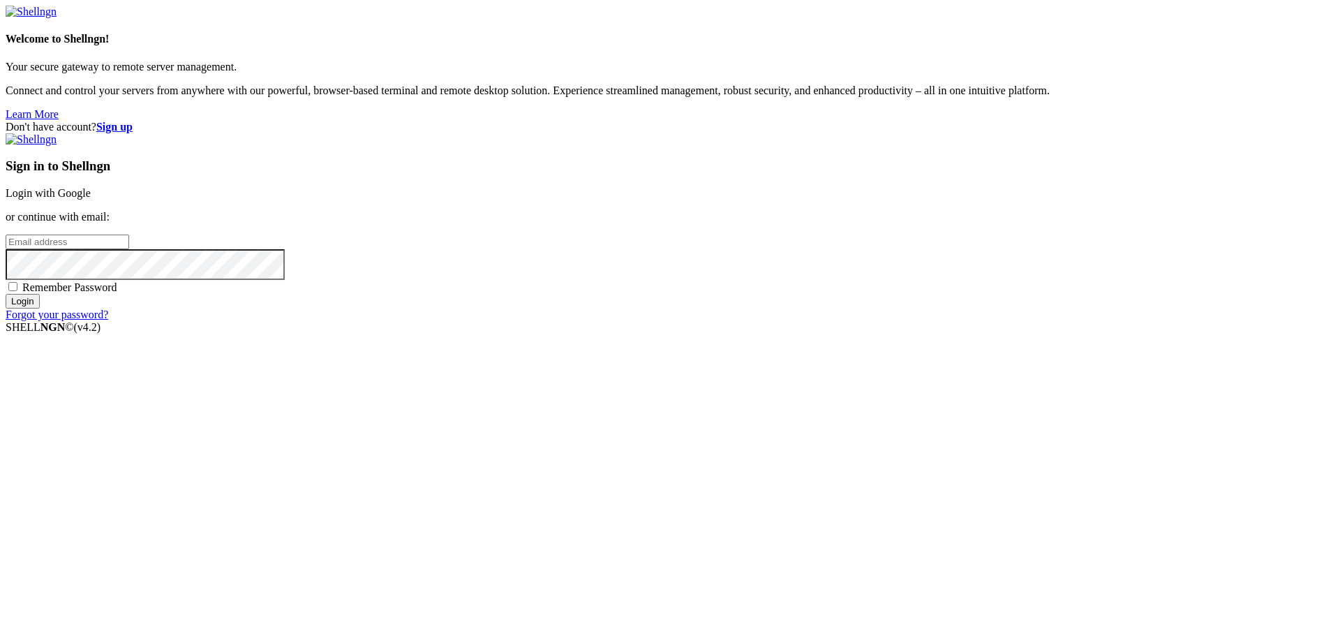
click at [91, 199] on link "Login with Google" at bounding box center [48, 193] width 85 height 12
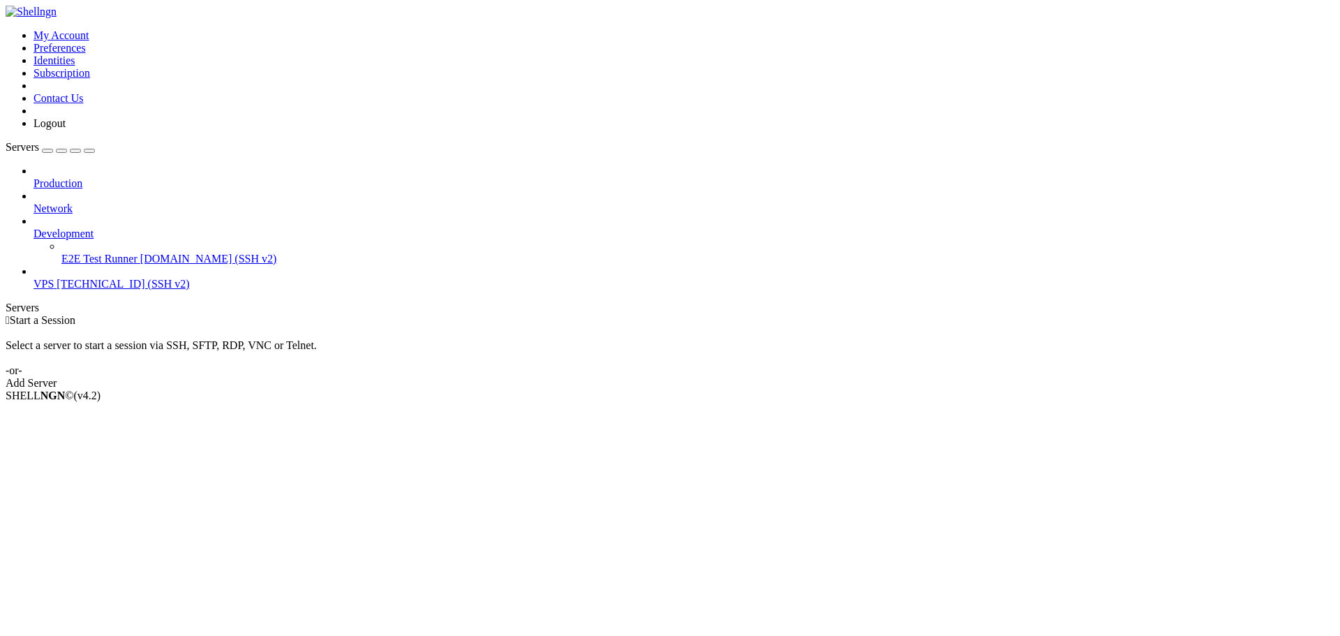
click at [54, 278] on span "VPS" at bounding box center [43, 284] width 20 height 12
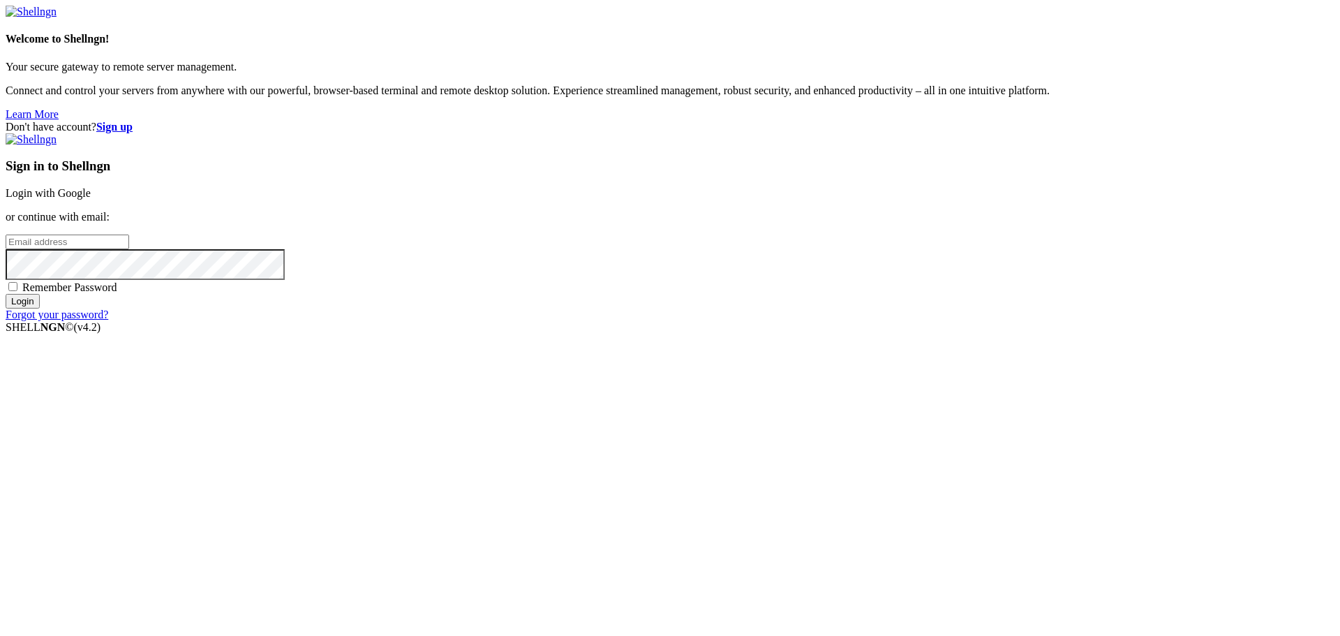
click at [91, 199] on link "Login with Google" at bounding box center [48, 193] width 85 height 12
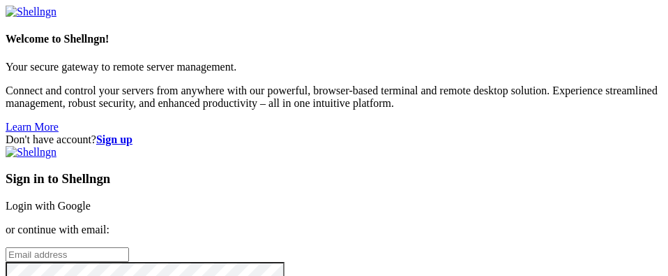
click at [91, 200] on link "Login with Google" at bounding box center [48, 206] width 85 height 12
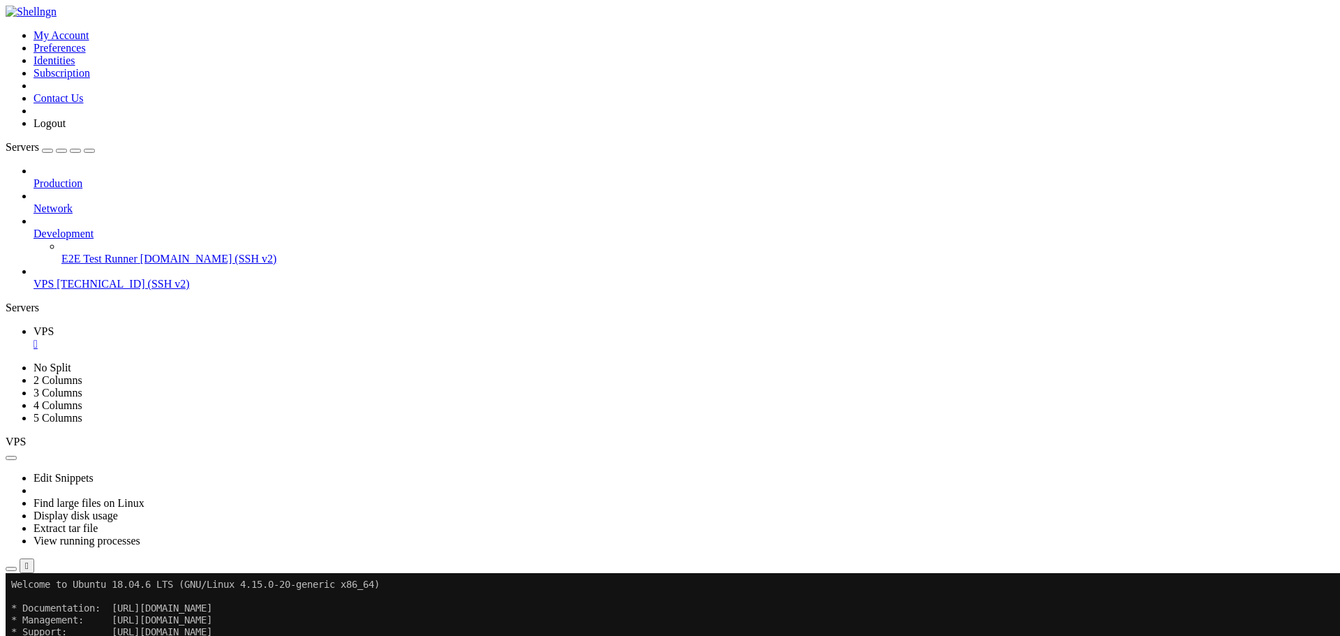
click at [302, 275] on x-row at bounding box center [587, 632] width 1153 height 12
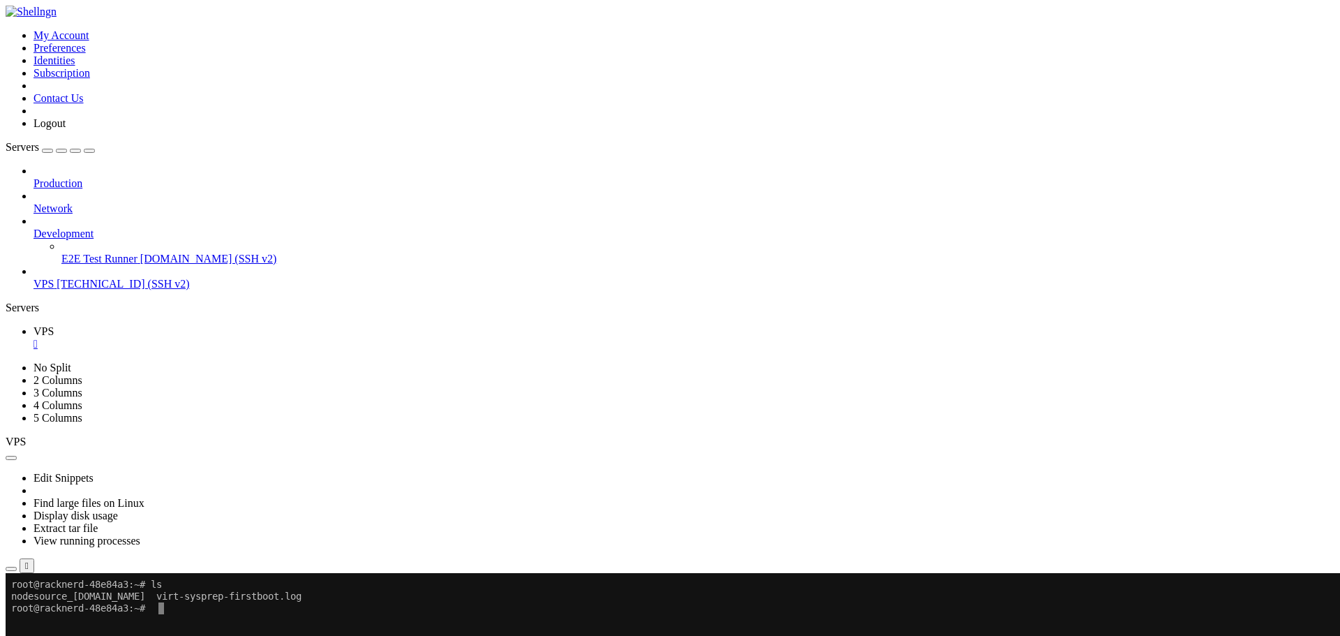
click at [302, 275] on x-row at bounding box center [587, 632] width 1153 height 12
click at [61, 275] on button "Reconnect" at bounding box center [34, 619] width 56 height 15
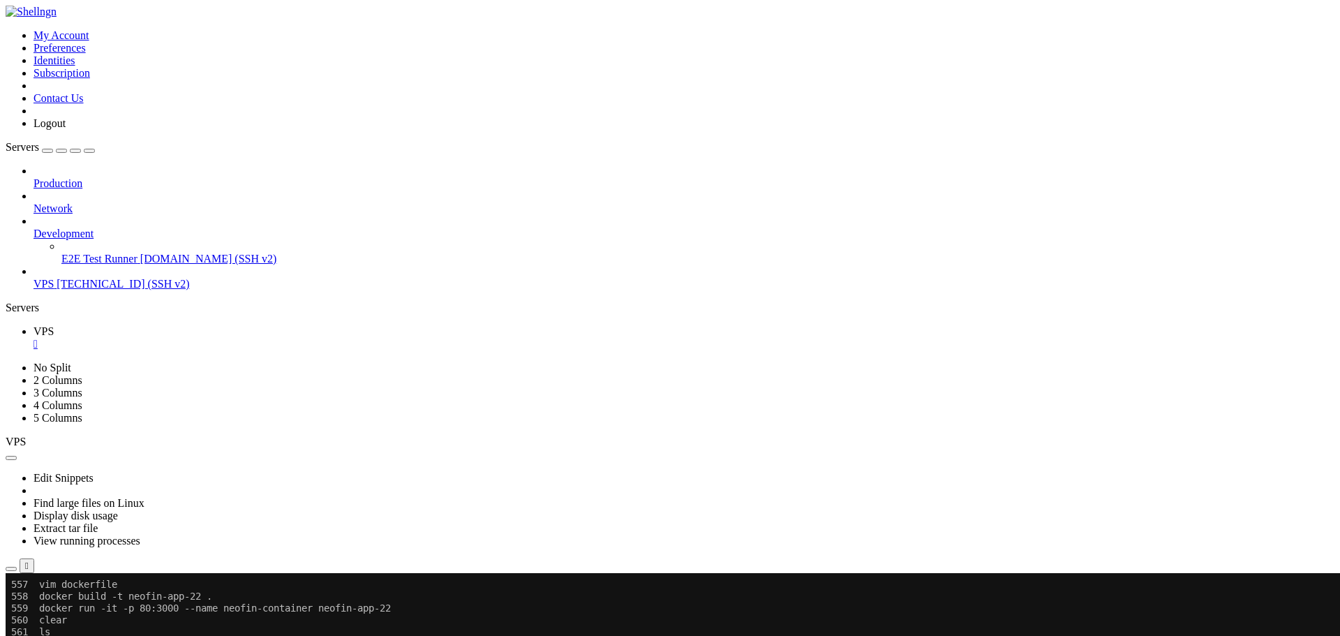
scroll to position [6638, 0]
drag, startPoint x: 60, startPoint y: 715, endPoint x: 124, endPoint y: 727, distance: 64.7
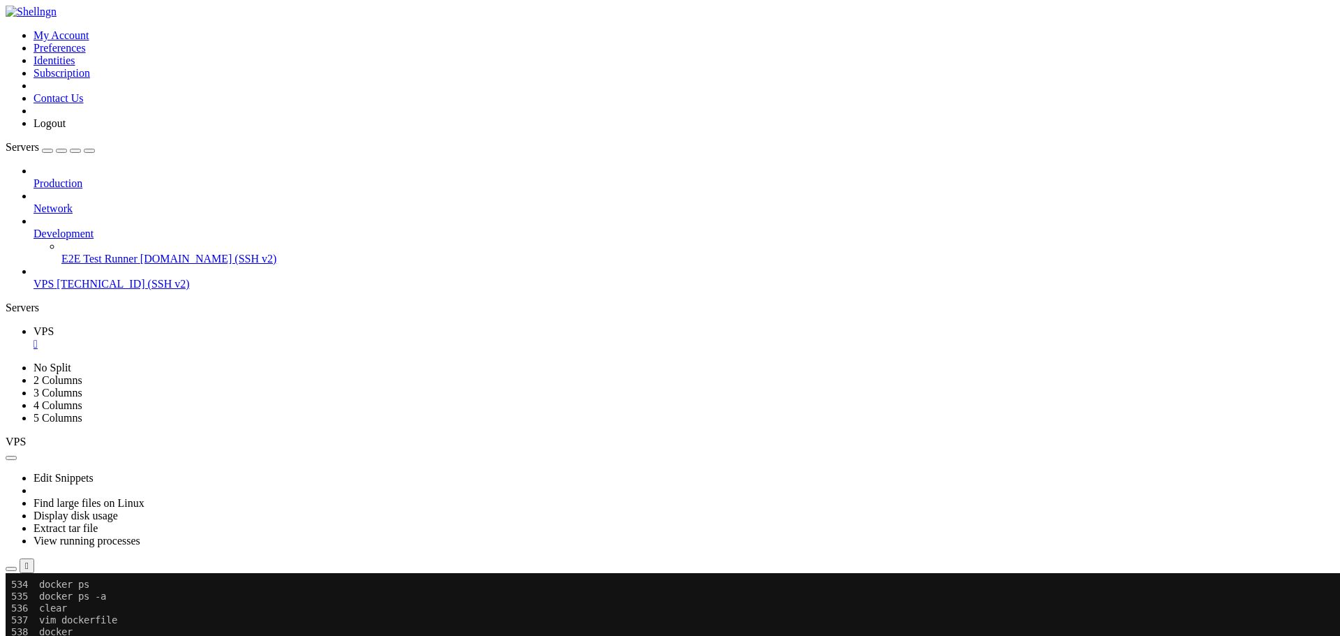
scroll to position [6498, 0]
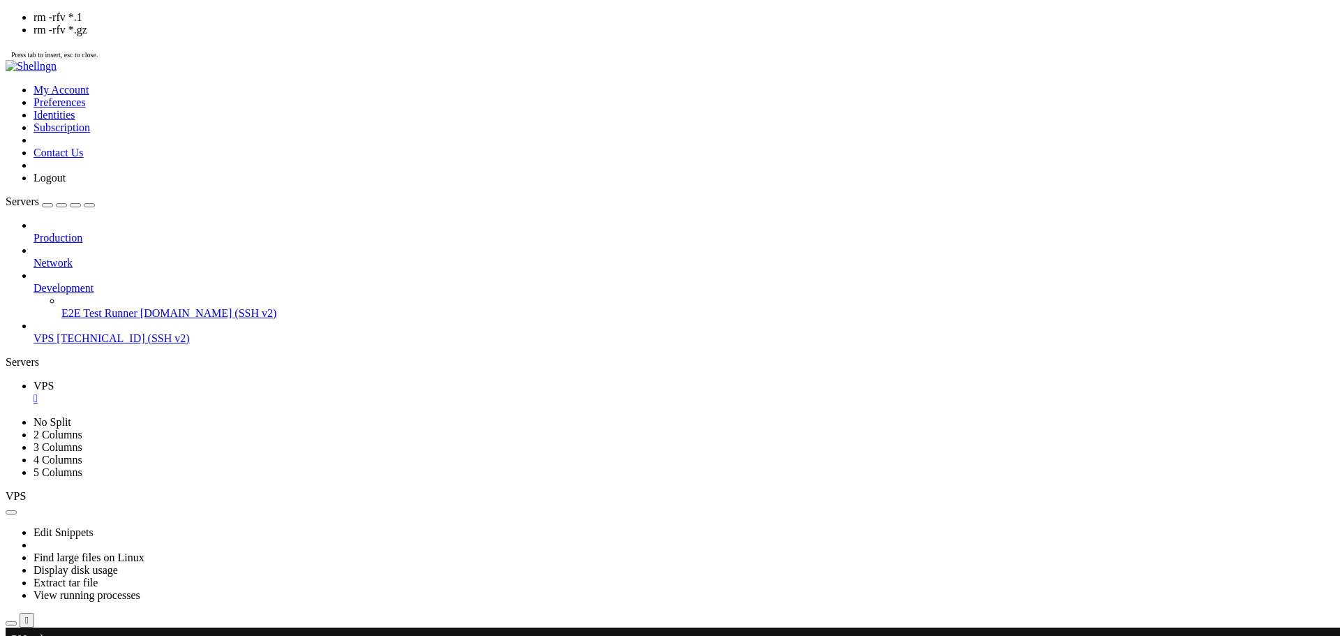
scroll to position [9858, 0]
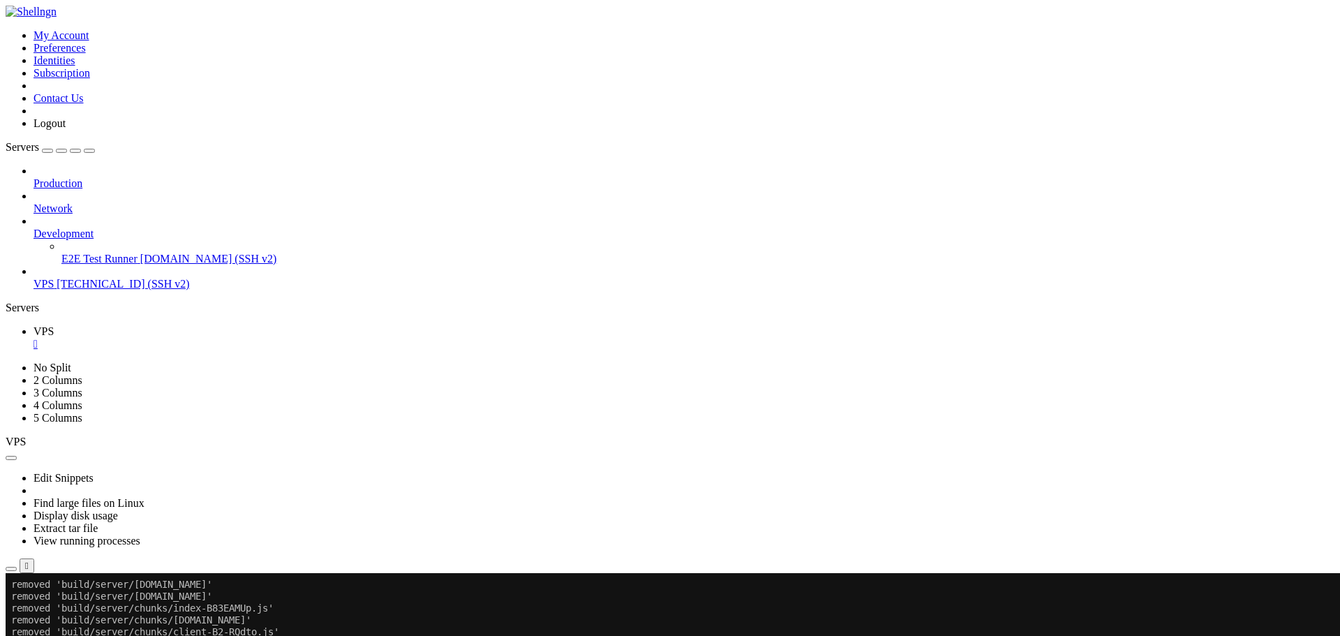
drag, startPoint x: 234, startPoint y: 962, endPoint x: 54, endPoint y: 960, distance: 180.7
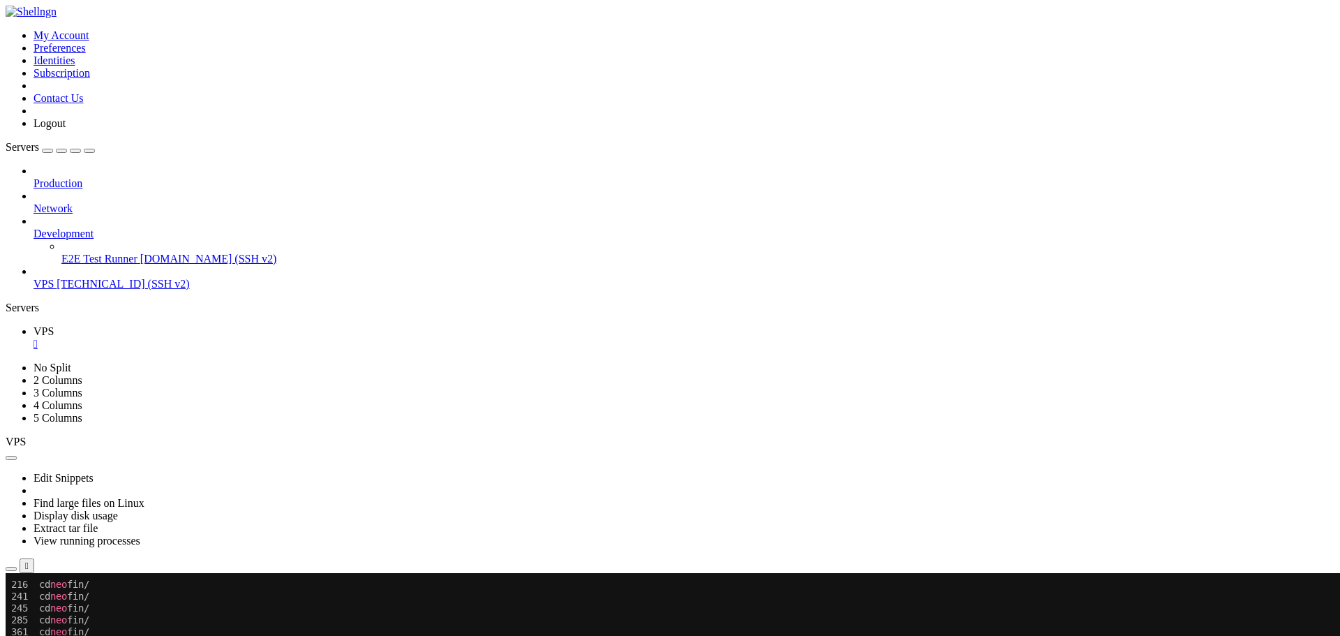
scroll to position [10418, 0]
drag, startPoint x: 423, startPoint y: 775, endPoint x: 54, endPoint y: 773, distance: 369.1
copy x-row "docker run -it -p 80:3000 --name neo fin-container neo fin-app-22"
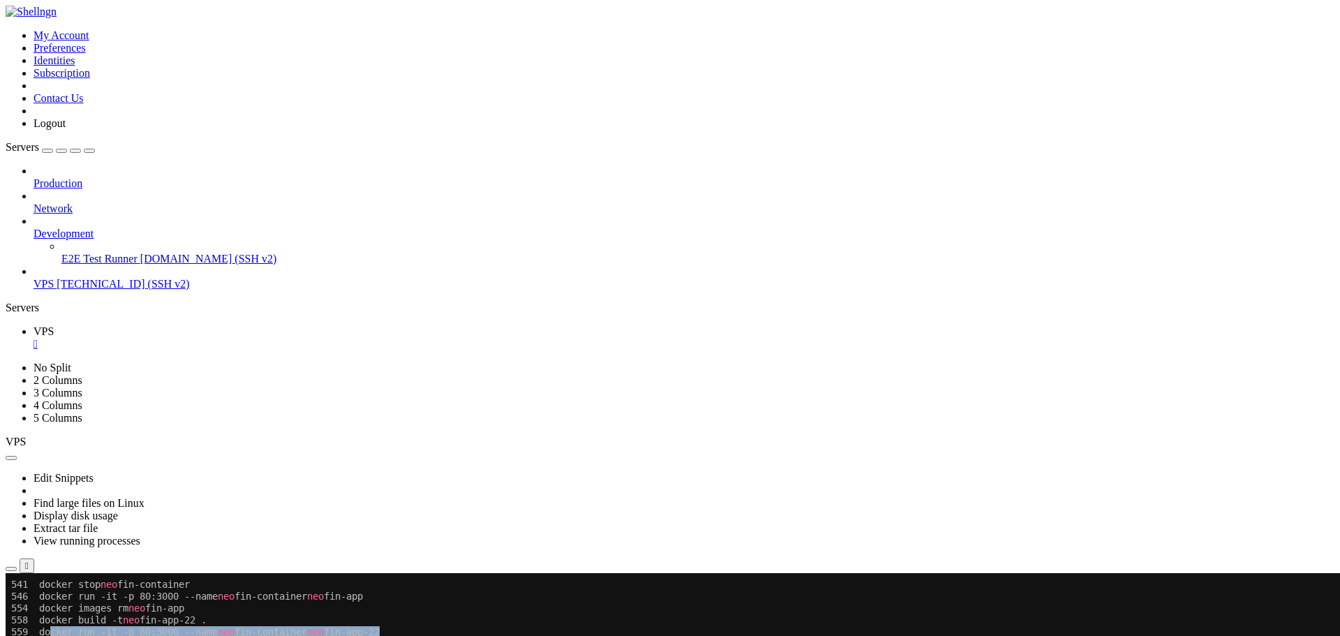
scroll to position [10581, 0]
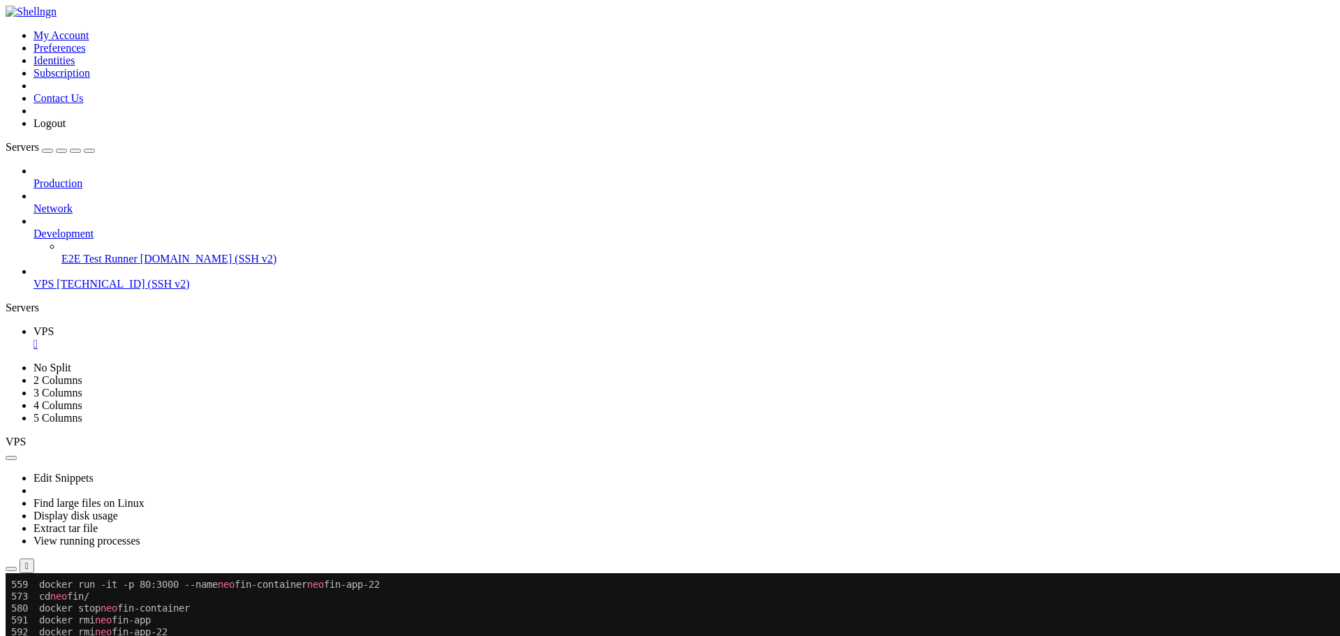
click at [54, 275] on span "VPS" at bounding box center [43, 284] width 20 height 12
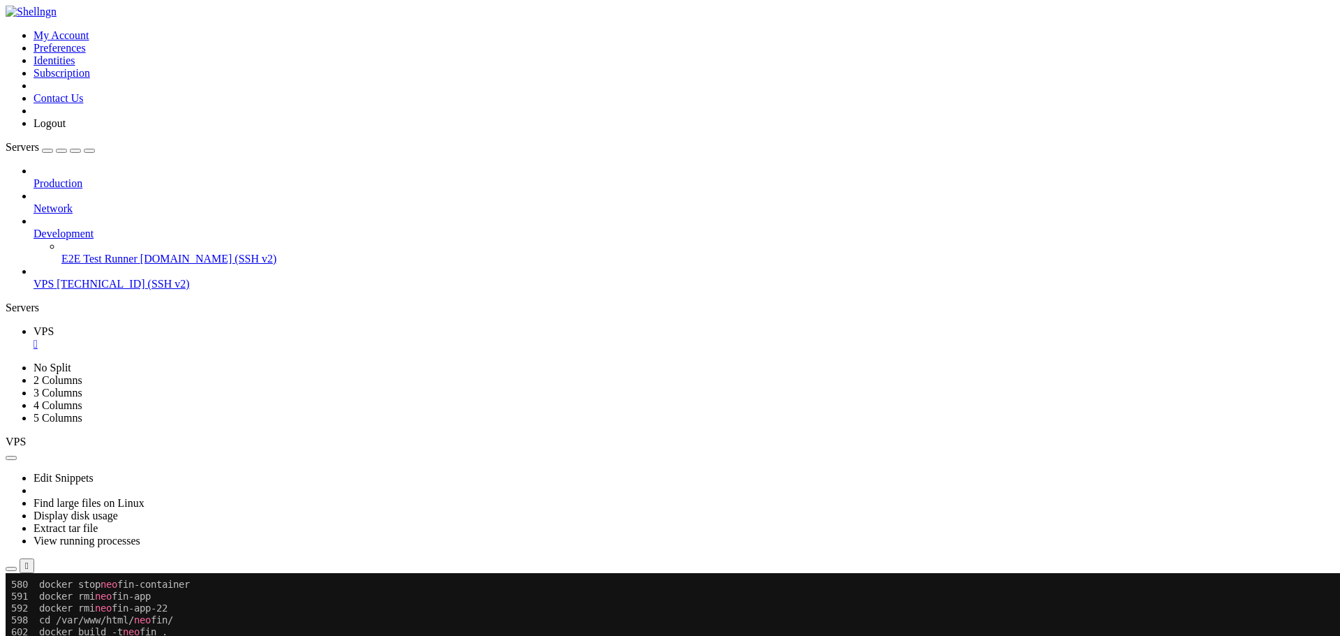
drag, startPoint x: 236, startPoint y: 730, endPoint x: 63, endPoint y: 666, distance: 184.6
click at [668, 275] on div at bounding box center [670, 573] width 1329 height 0
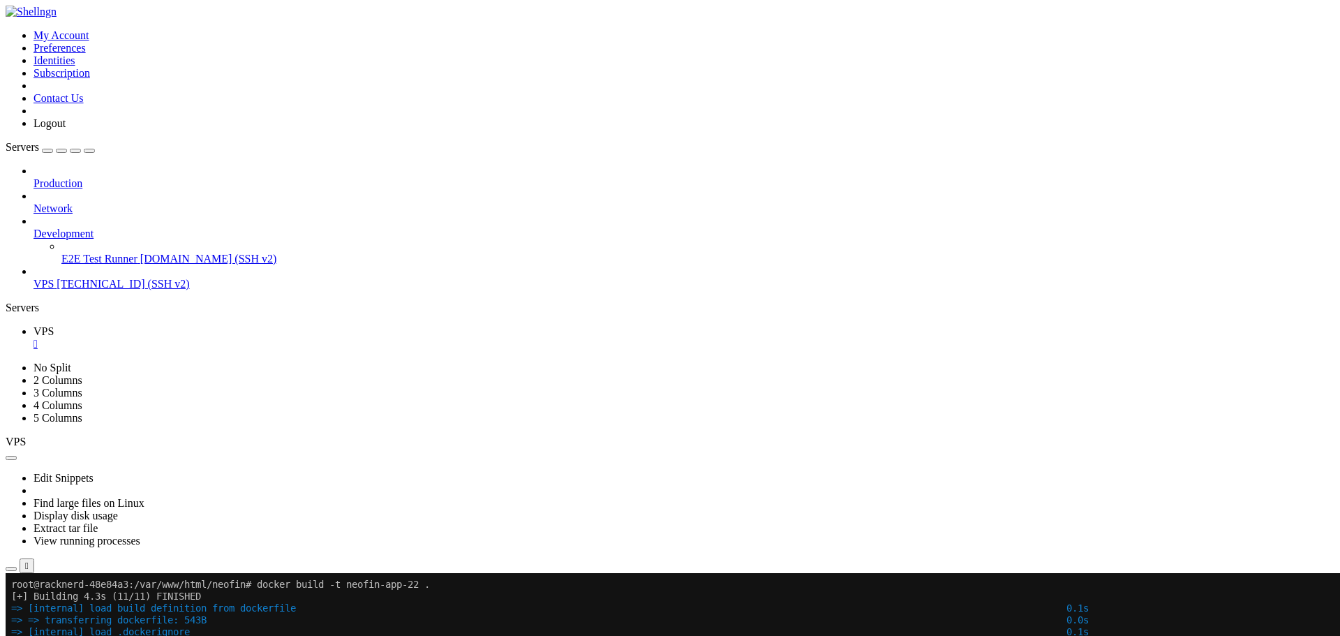
scroll to position [10902, 0]
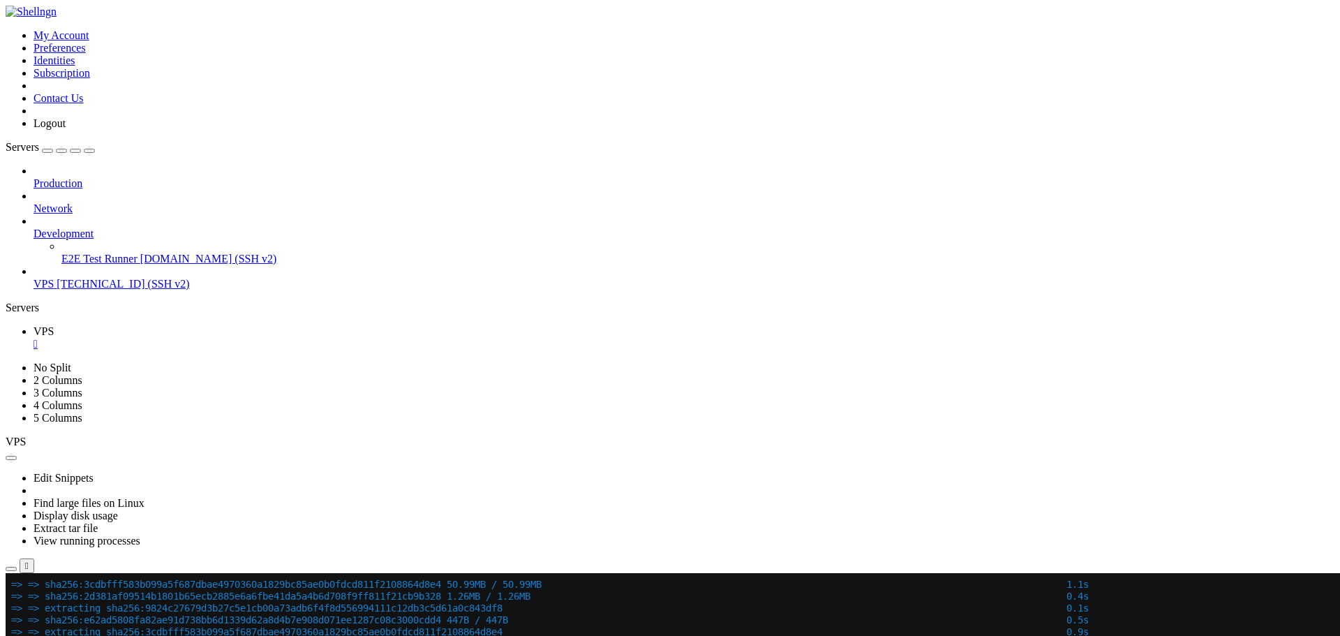
drag, startPoint x: 647, startPoint y: 898, endPoint x: 705, endPoint y: 856, distance: 71.5
click at [66, 275] on link "VPS 107.173.199.25 (SSH v2)" at bounding box center [683, 284] width 1301 height 13
click at [54, 275] on span "VPS" at bounding box center [43, 284] width 20 height 12
click at [105, 275] on span "[TECHNICAL_ID] (SSH v2)" at bounding box center [123, 284] width 133 height 12
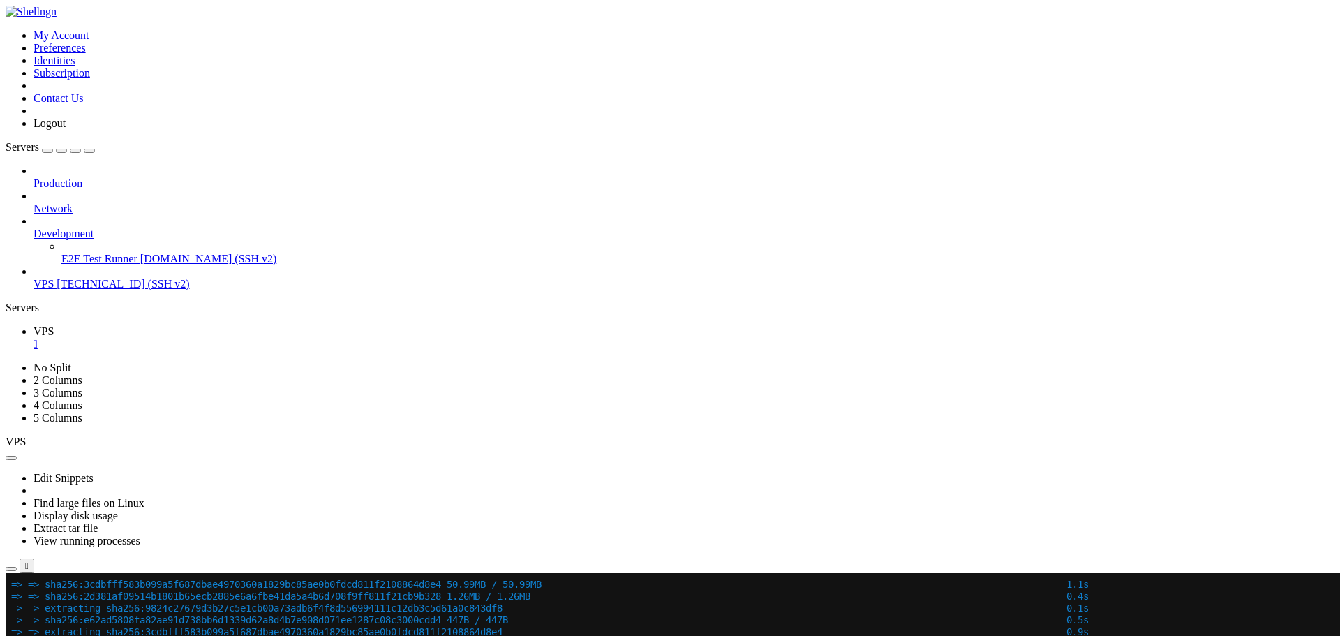
click at [122, 275] on span "[TECHNICAL_ID] (SSH v2)" at bounding box center [123, 284] width 133 height 12
click at [54, 275] on span "VPS" at bounding box center [43, 284] width 20 height 12
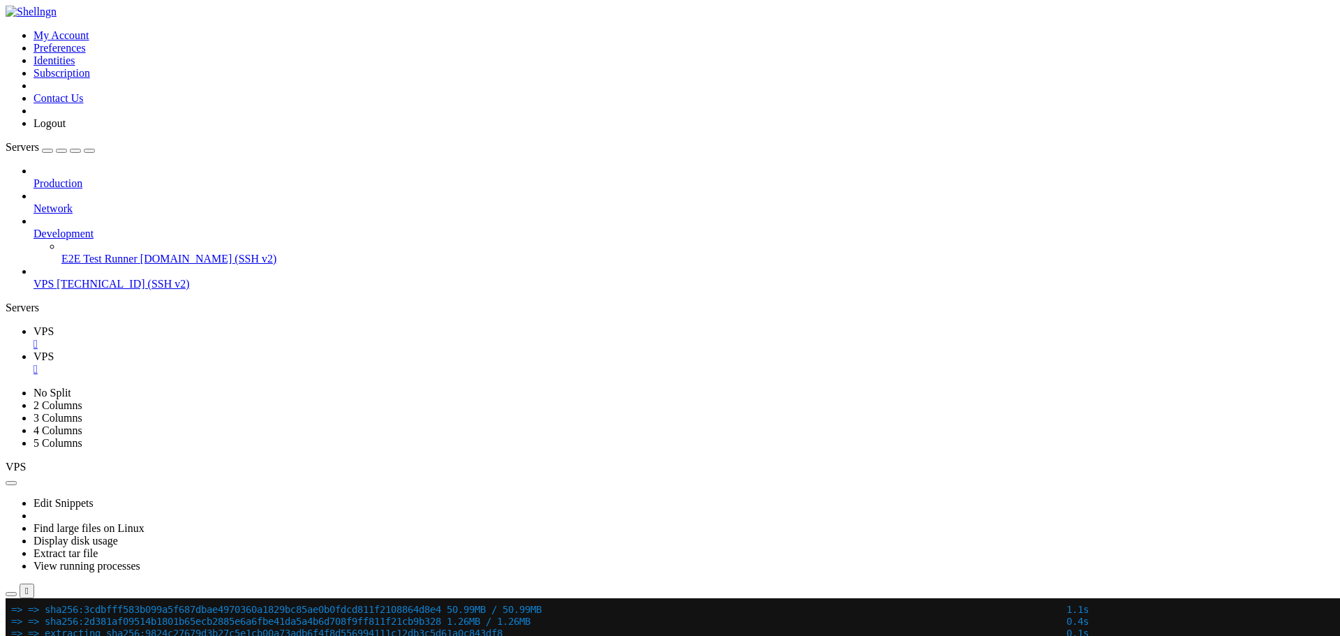
scroll to position [0, 0]
click at [54, 275] on span "VPS" at bounding box center [43, 284] width 20 height 12
click at [218, 275] on link "VPS " at bounding box center [683, 337] width 1301 height 25
click at [228, 275] on div "" at bounding box center [683, 344] width 1301 height 13
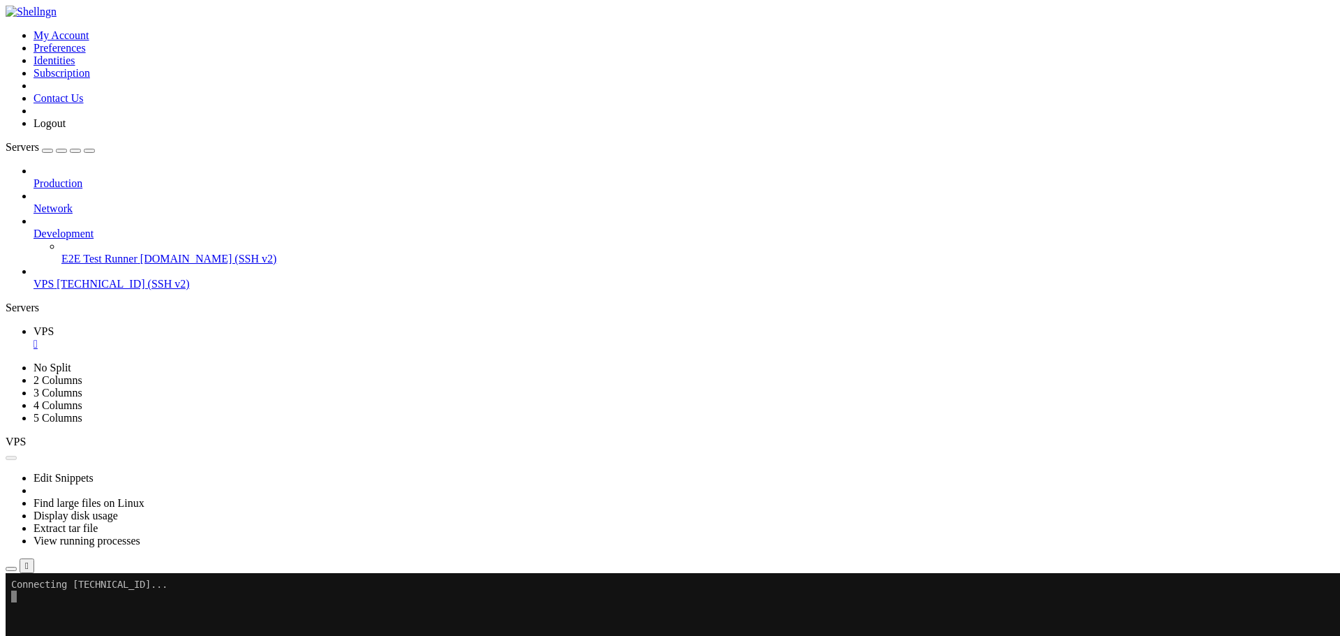
drag, startPoint x: 207, startPoint y: 682, endPoint x: 223, endPoint y: 680, distance: 15.6
